Goal: Information Seeking & Learning: Learn about a topic

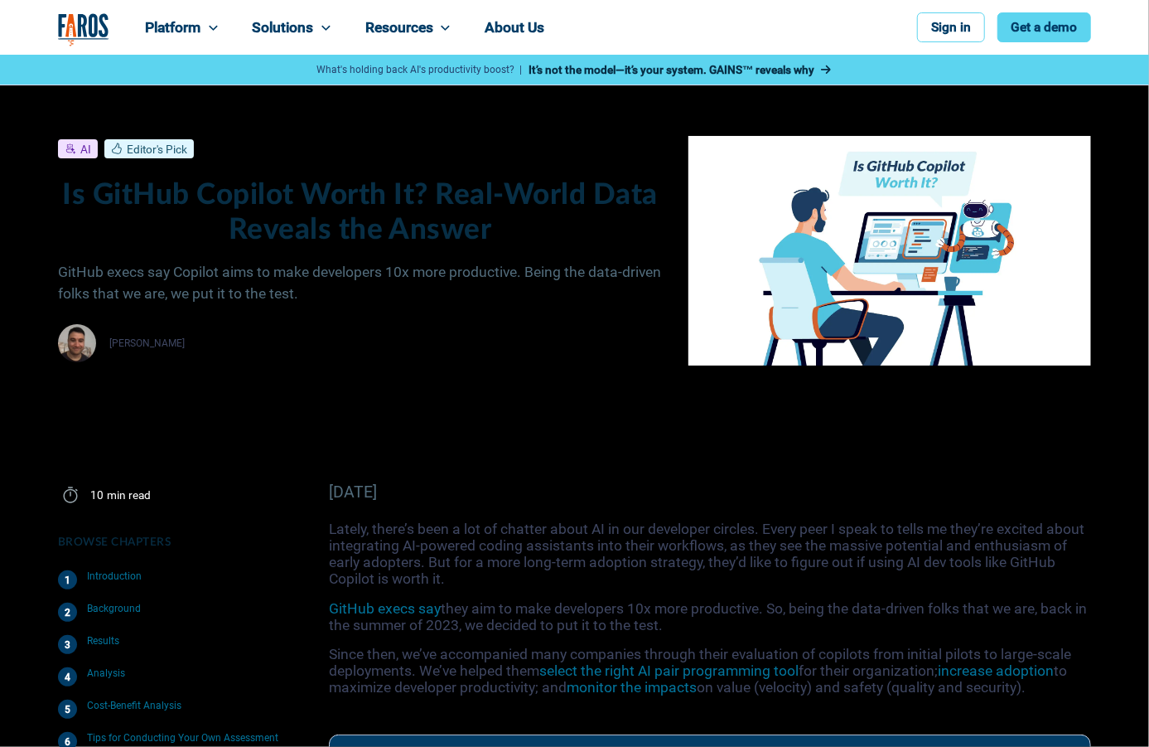
scroll to position [5435, 0]
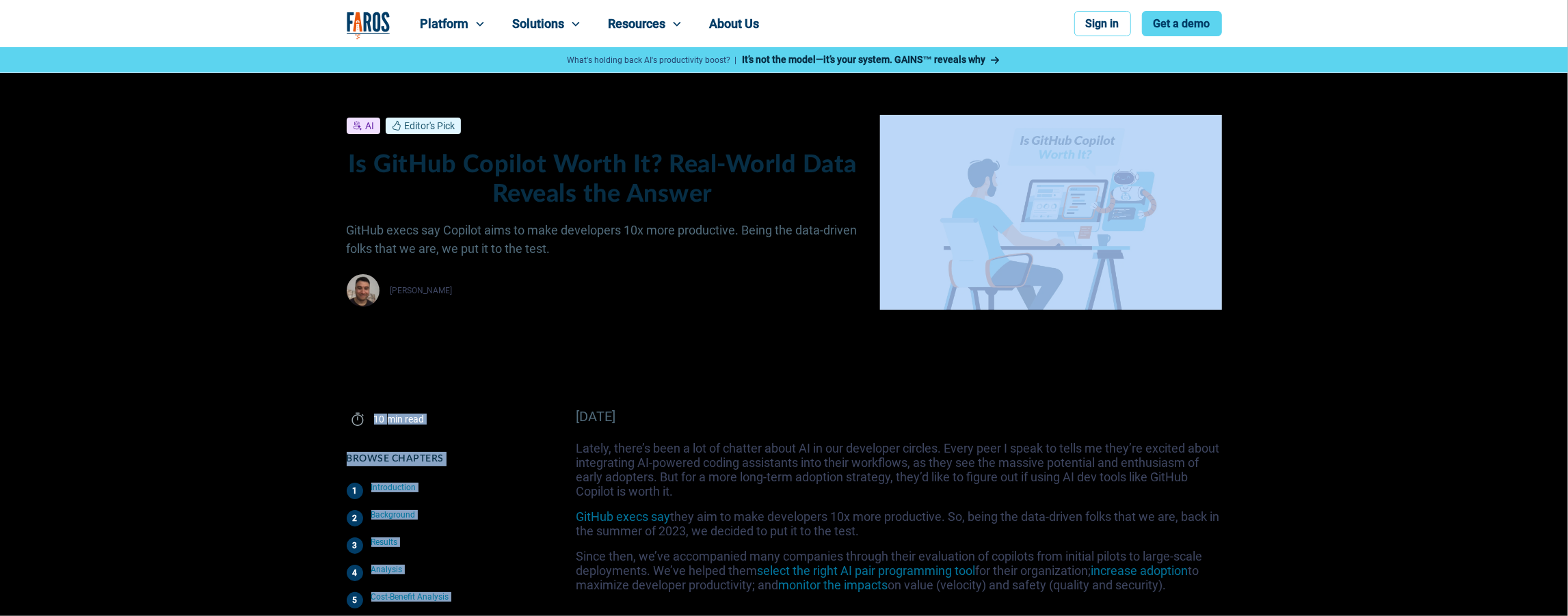
drag, startPoint x: 640, startPoint y: 374, endPoint x: 646, endPoint y: 383, distance: 10.8
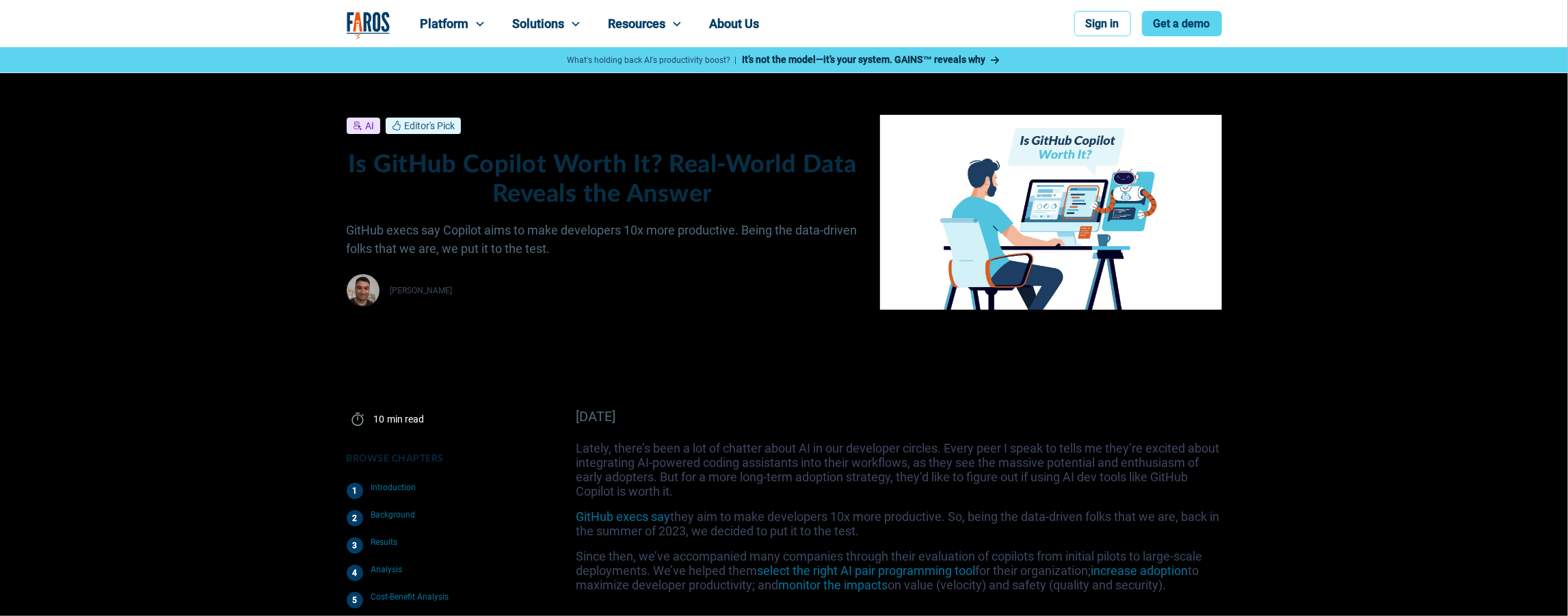
click at [780, 461] on p "Lately, there’s been a lot of chatter about AI in our developer circles. Every …" at bounding box center [899, 469] width 645 height 58
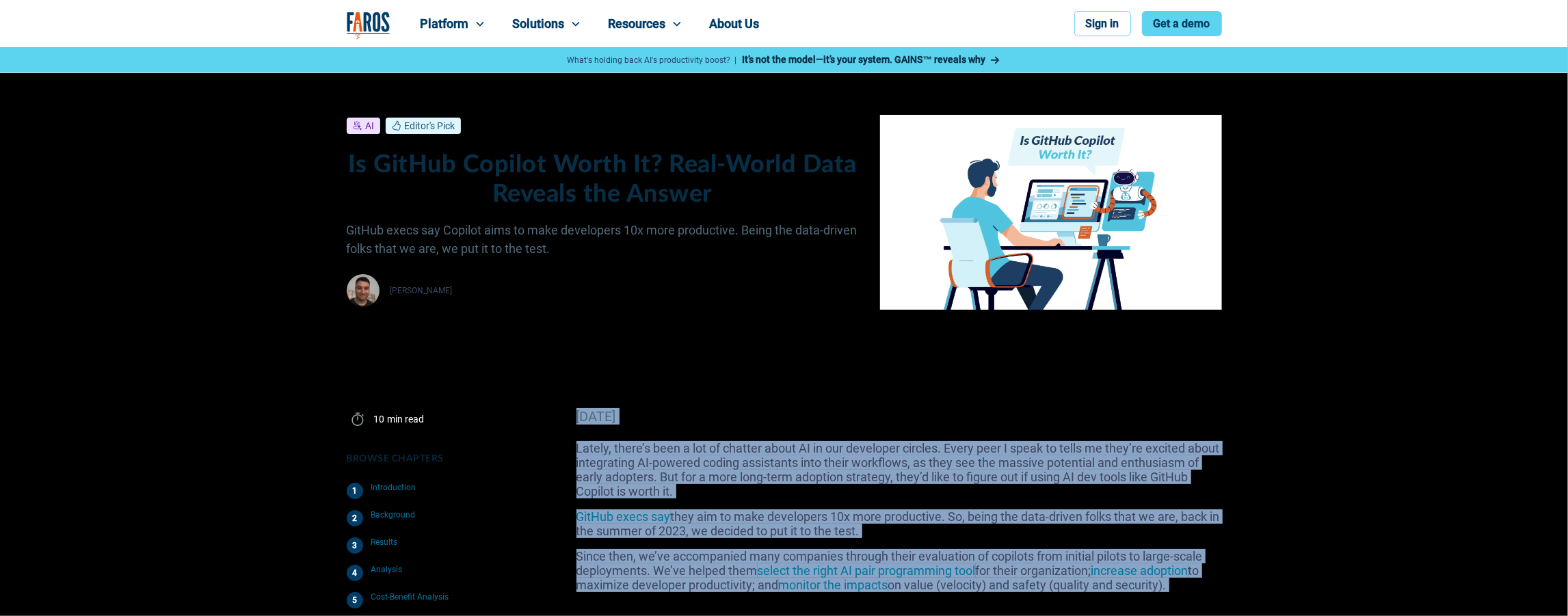
drag, startPoint x: 687, startPoint y: 472, endPoint x: 720, endPoint y: 562, distance: 95.9
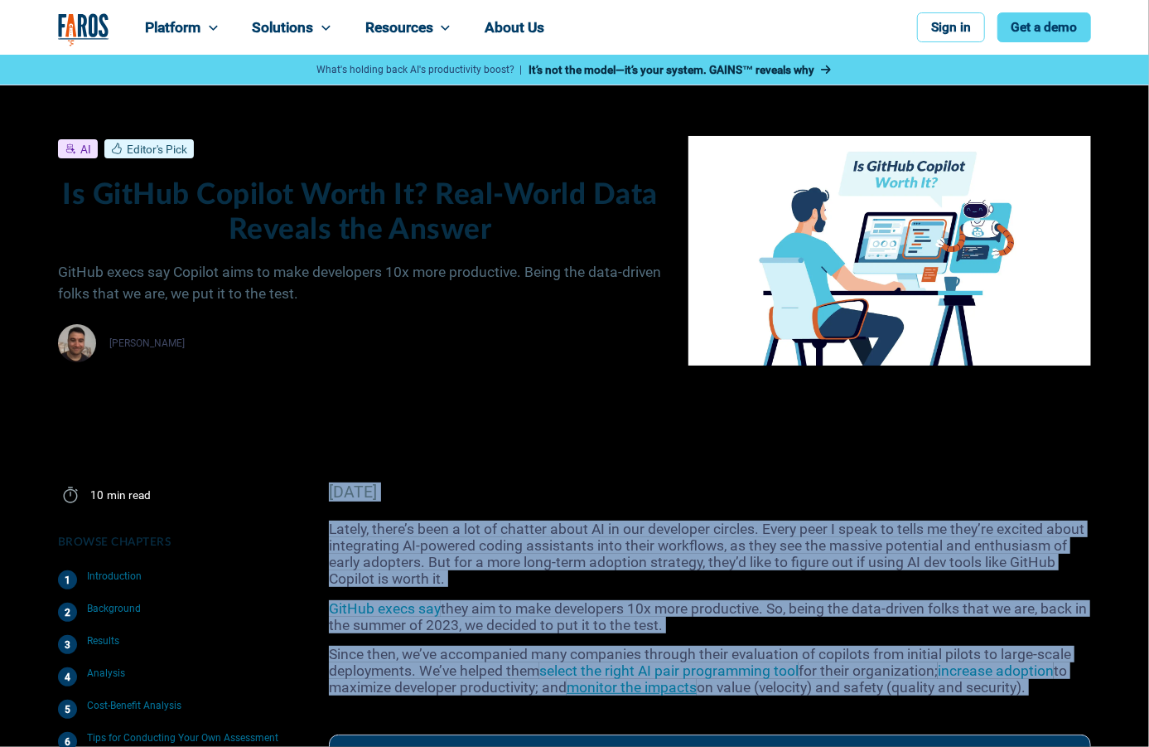
drag, startPoint x: 658, startPoint y: 460, endPoint x: 675, endPoint y: 694, distance: 234.3
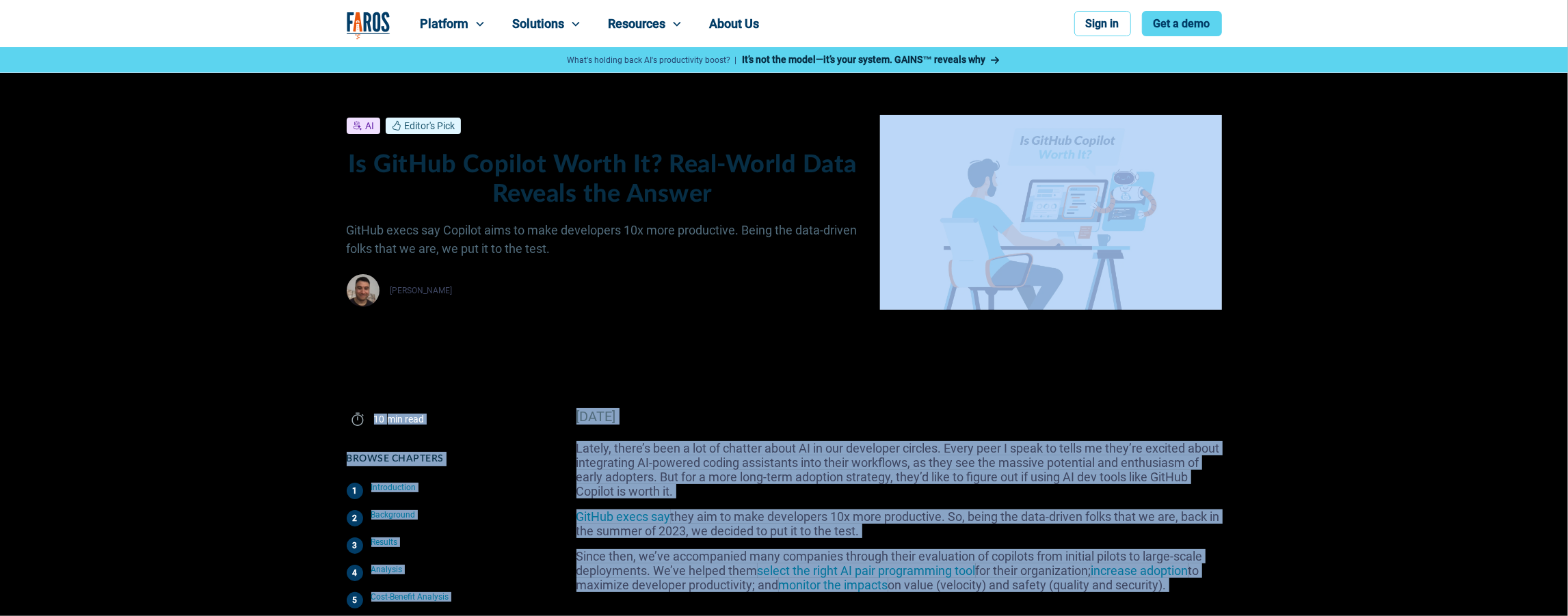
drag, startPoint x: 744, startPoint y: 557, endPoint x: 681, endPoint y: 568, distance: 64.0
click at [651, 561] on p "Since then, we’ve accompanied many companies through their evaluation of copilo…" at bounding box center [899, 570] width 645 height 43
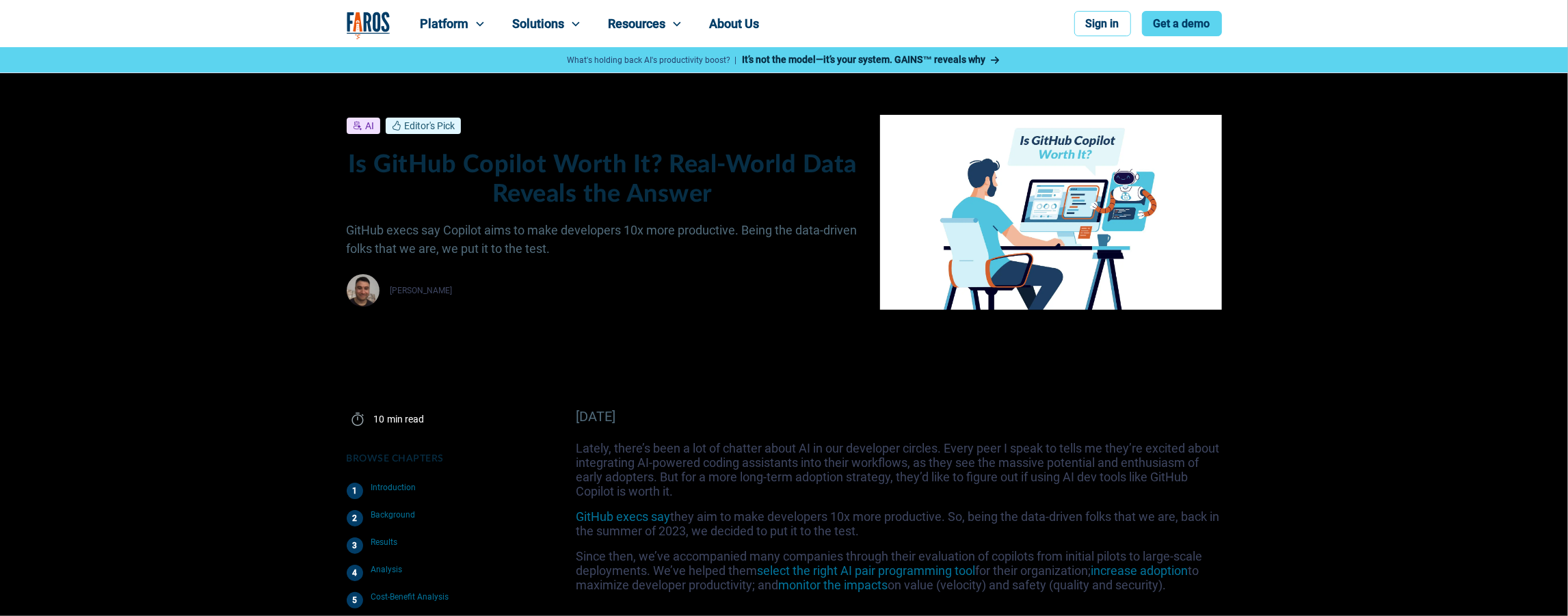
click at [388, 564] on div "Analysis" at bounding box center [387, 569] width 31 height 10
click at [389, 543] on div "Results" at bounding box center [385, 542] width 26 height 10
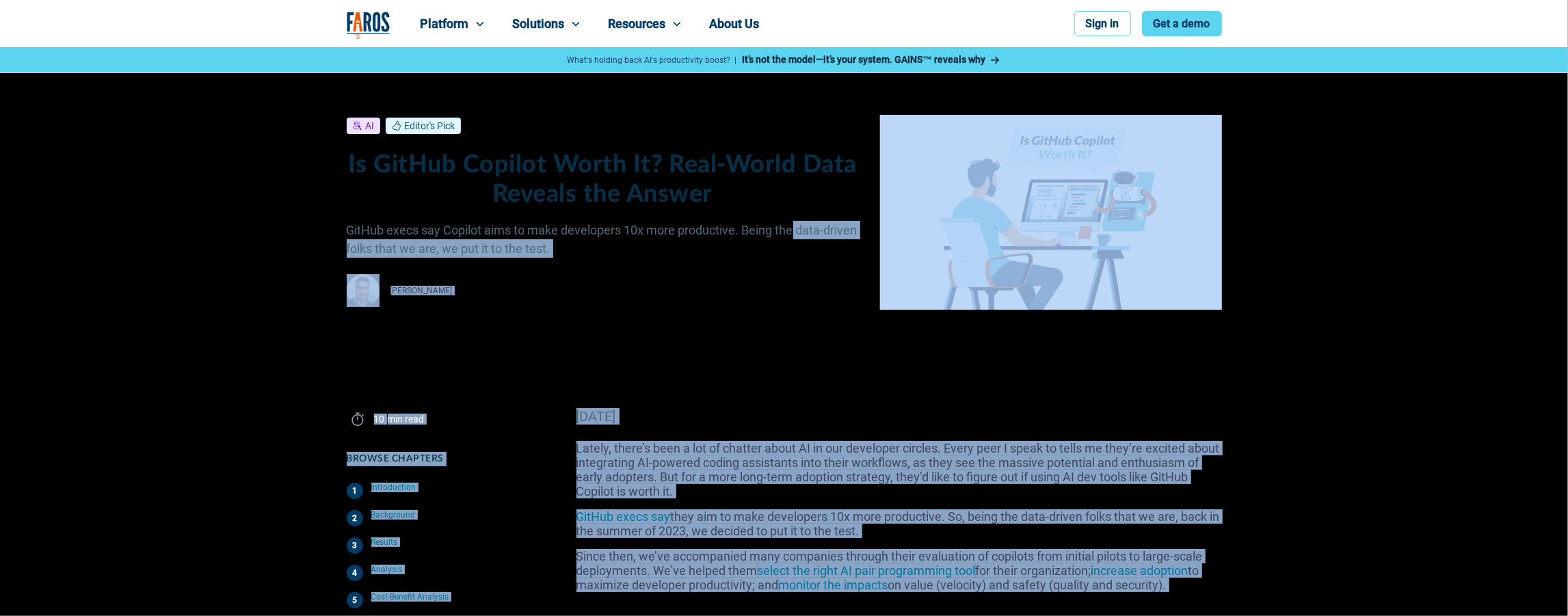
drag, startPoint x: 796, startPoint y: 233, endPoint x: 1006, endPoint y: 548, distance: 378.6
